Goal: Task Accomplishment & Management: Manage account settings

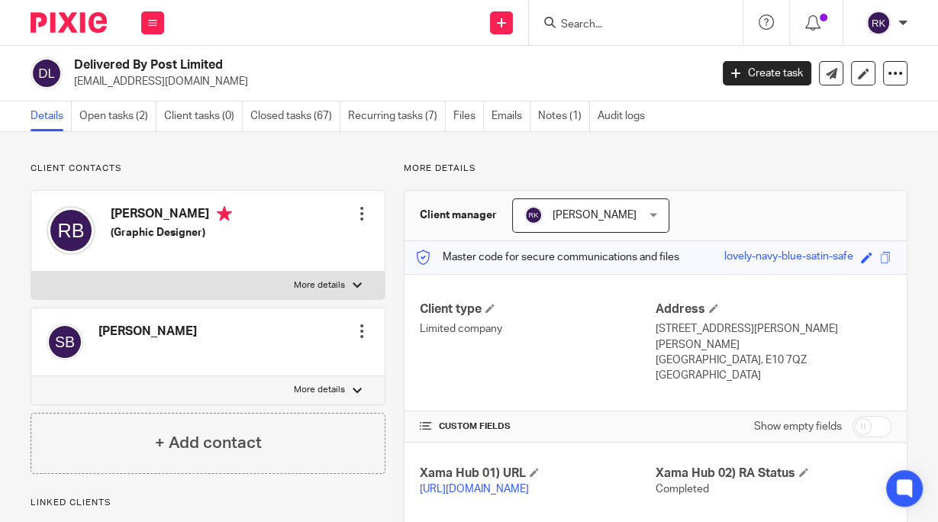
click at [614, 24] on input "Search" at bounding box center [627, 25] width 137 height 14
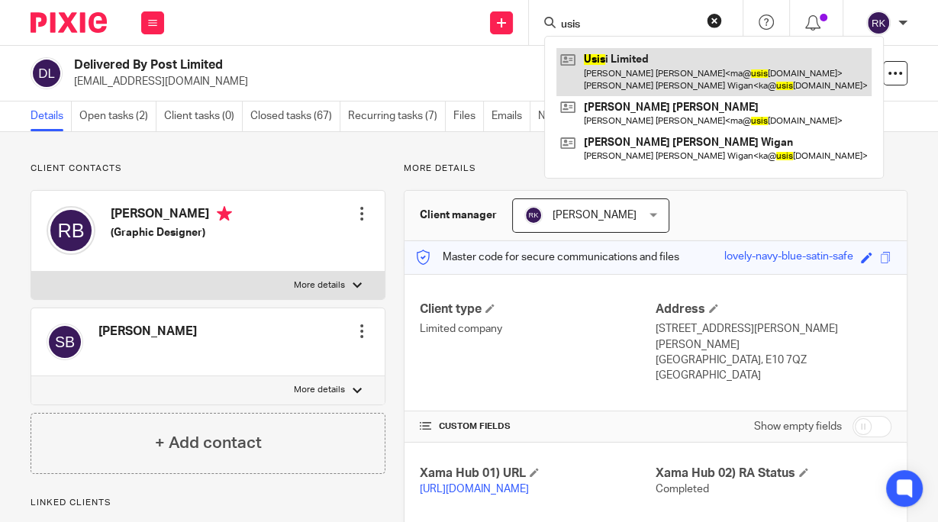
type input "usis"
click at [634, 56] on link at bounding box center [713, 71] width 315 height 47
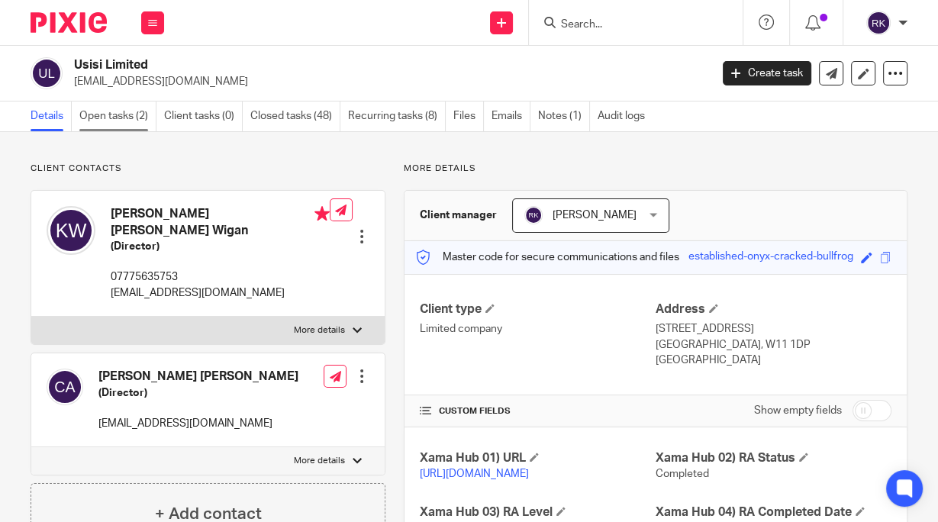
click at [111, 106] on link "Open tasks (2)" at bounding box center [117, 117] width 77 height 30
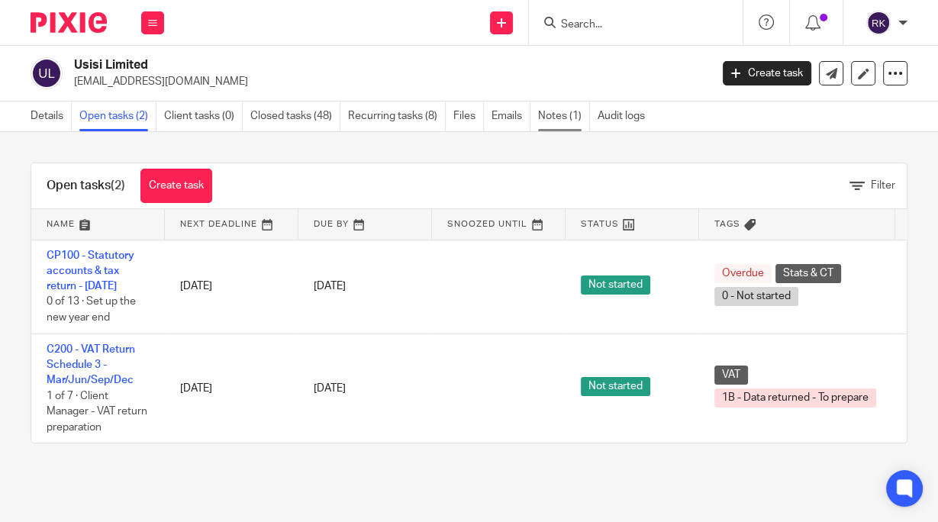
click at [546, 119] on link "Notes (1)" at bounding box center [564, 117] width 52 height 30
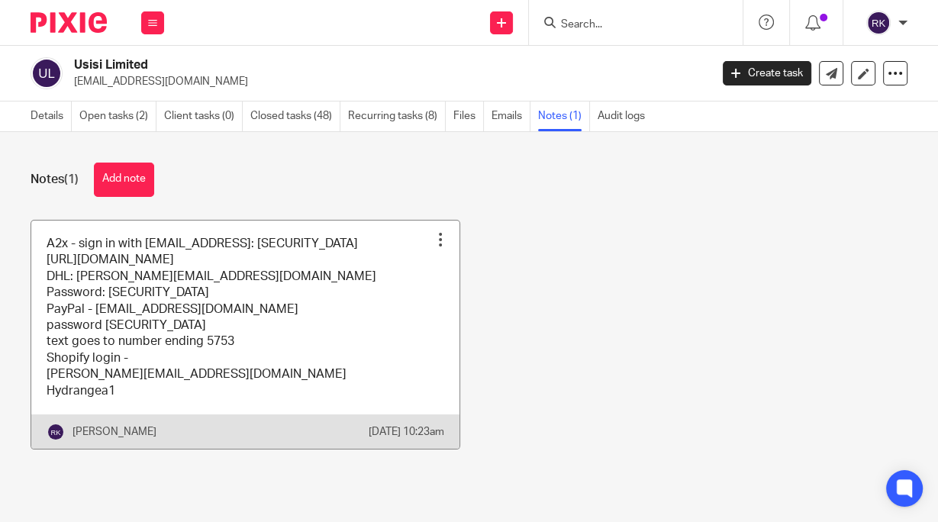
click at [433, 235] on div at bounding box center [440, 239] width 15 height 15
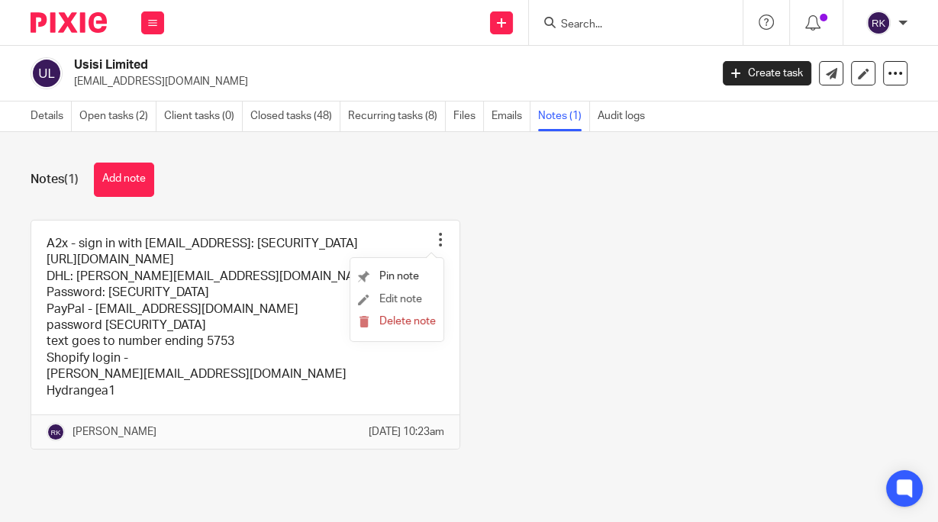
click at [385, 293] on li "Edit note" at bounding box center [397, 300] width 78 height 23
click at [413, 298] on span "Edit note" at bounding box center [400, 299] width 43 height 11
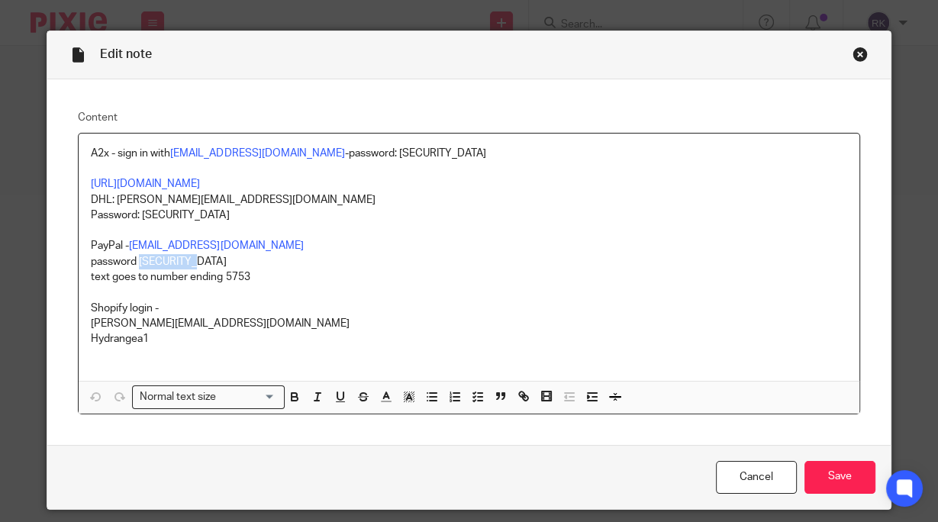
drag, startPoint x: 197, startPoint y: 263, endPoint x: 137, endPoint y: 256, distance: 59.8
click at [137, 256] on p "password [SECURITY_DATA]" at bounding box center [469, 261] width 756 height 15
click at [838, 479] on input "Save" at bounding box center [839, 477] width 71 height 33
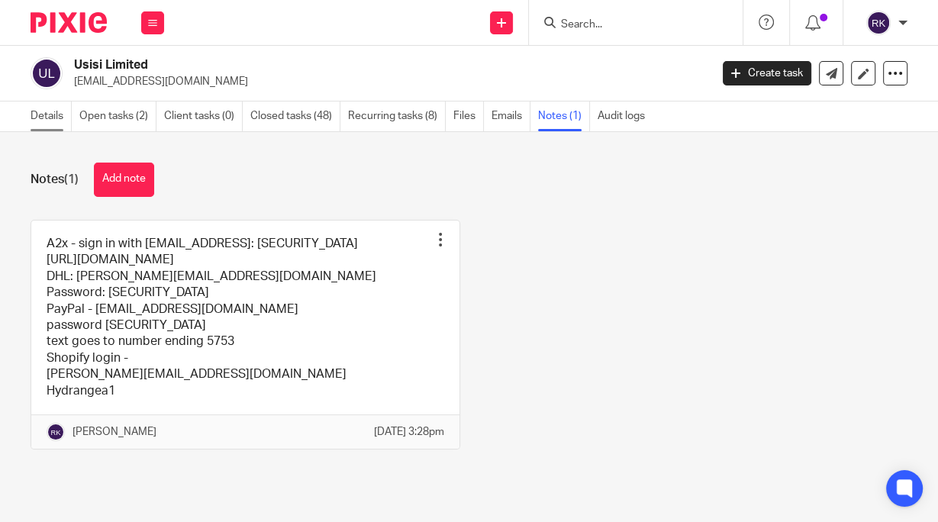
click at [53, 117] on link "Details" at bounding box center [51, 117] width 41 height 30
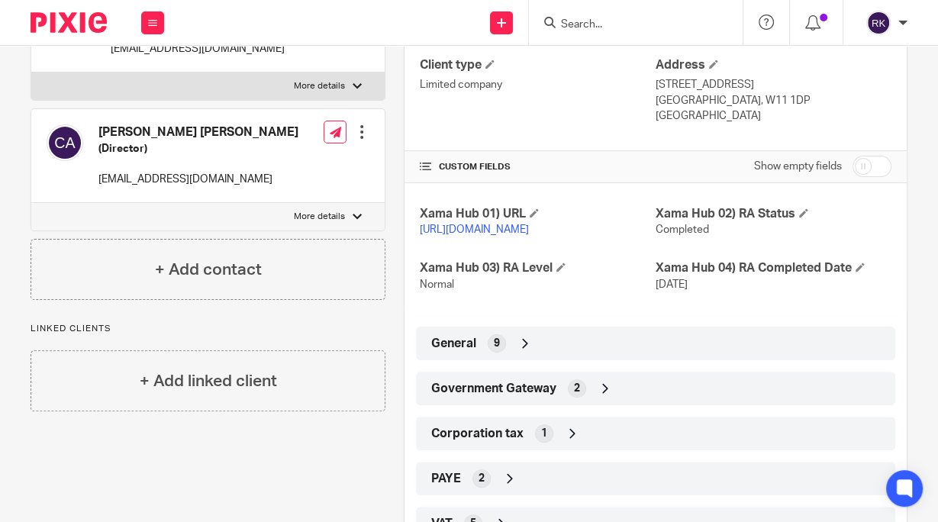
click at [498, 353] on div "9" at bounding box center [497, 343] width 18 height 18
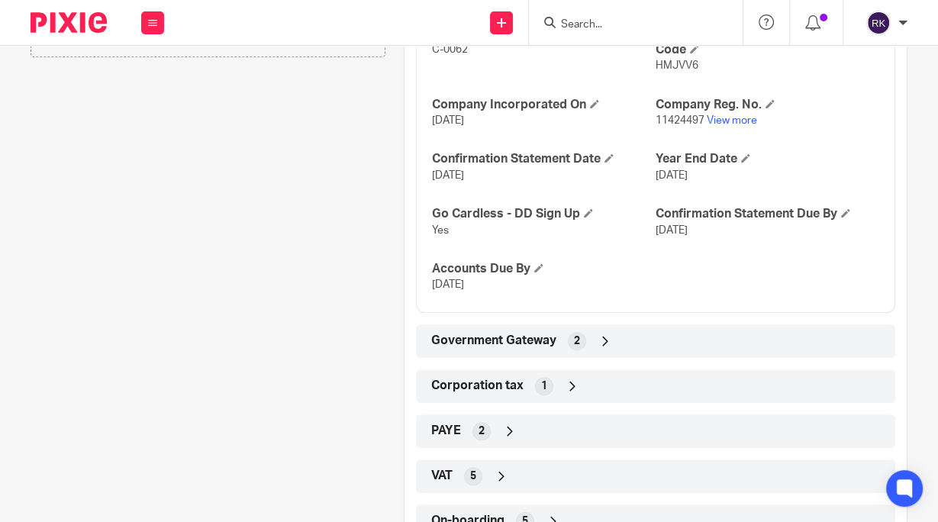
scroll to position [611, 0]
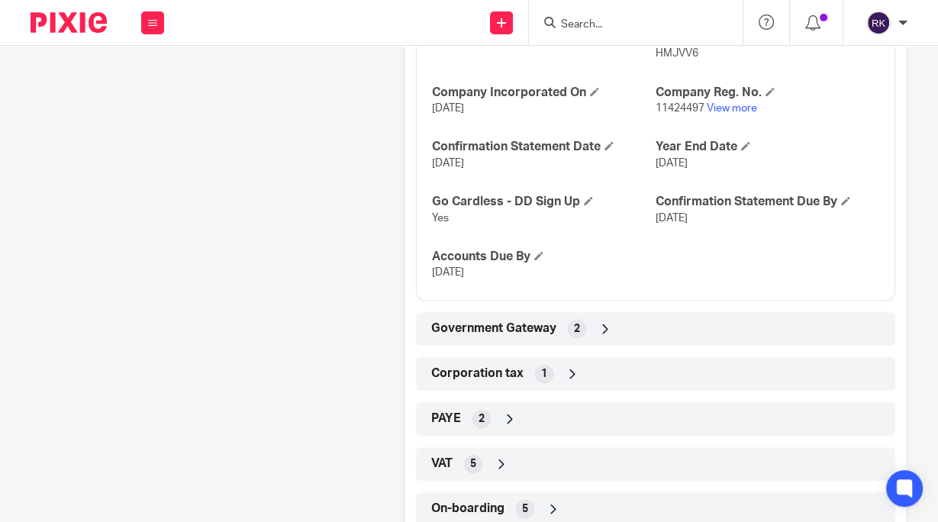
click at [650, 342] on div "Government Gateway 2" at bounding box center [655, 329] width 456 height 26
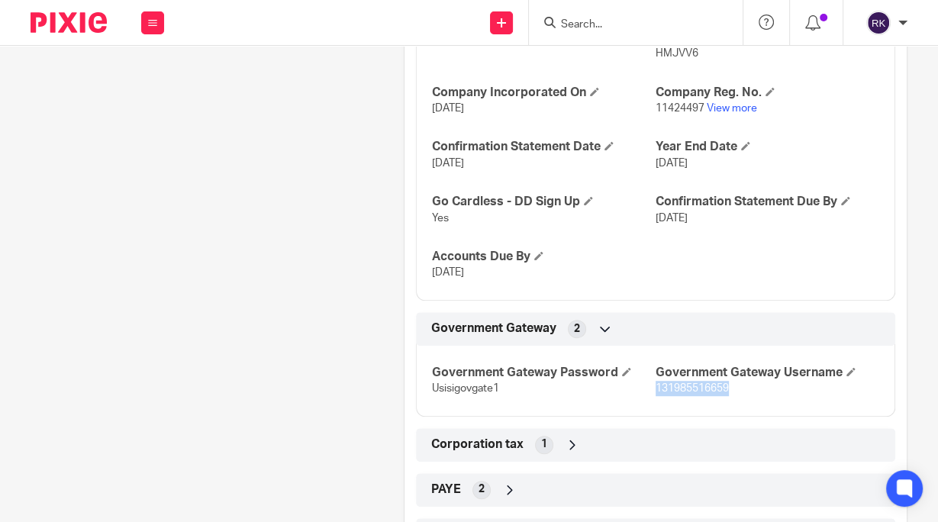
drag, startPoint x: 726, startPoint y: 401, endPoint x: 648, endPoint y: 407, distance: 78.1
click at [656, 396] on p "131985516659" at bounding box center [768, 388] width 224 height 15
copy span "131985516659"
drag, startPoint x: 495, startPoint y: 403, endPoint x: 430, endPoint y: 406, distance: 65.7
click at [432, 394] on span "Usisigovgate1" at bounding box center [465, 388] width 67 height 11
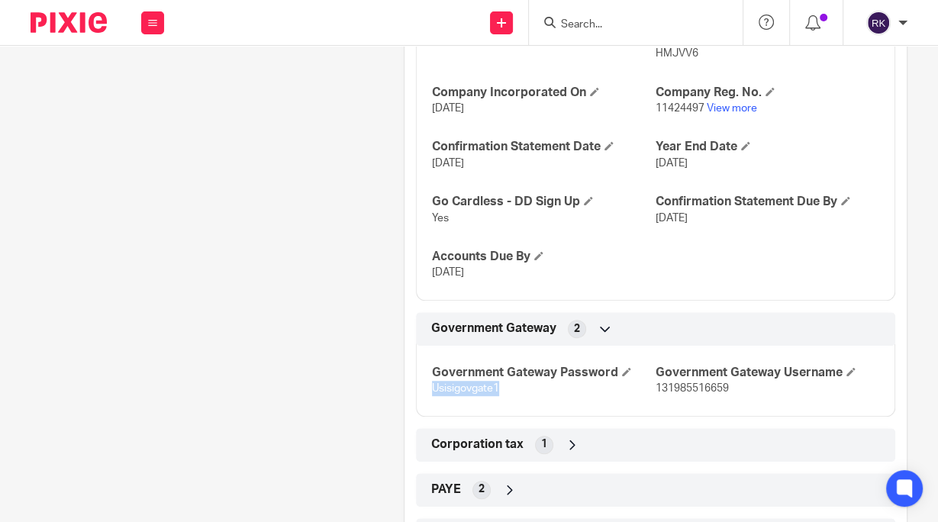
copy span "Usisigovgate1"
